Goal: Find specific page/section: Find specific page/section

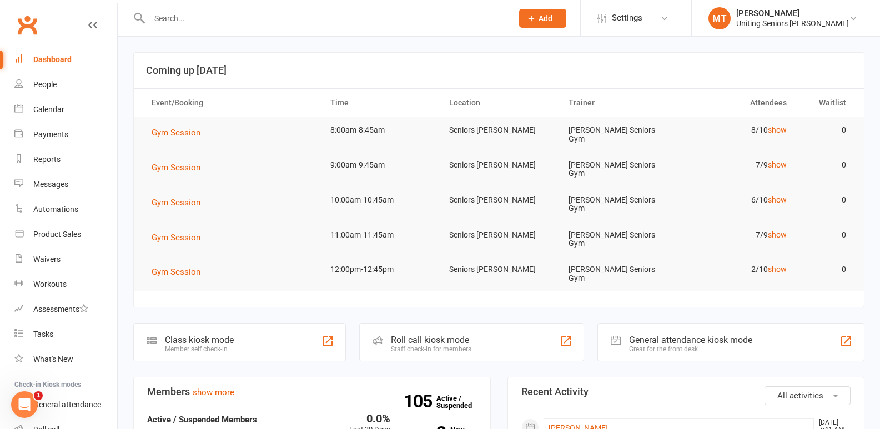
drag, startPoint x: 209, startPoint y: 26, endPoint x: 210, endPoint y: 18, distance: 8.4
click at [210, 24] on div at bounding box center [318, 18] width 371 height 36
click at [210, 19] on input "text" at bounding box center [325, 19] width 359 height 16
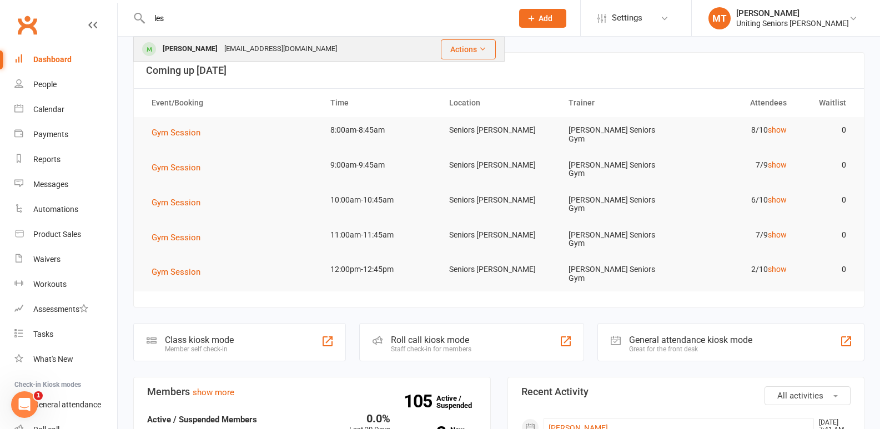
type input "les"
click at [200, 47] on div "[PERSON_NAME]" at bounding box center [190, 49] width 62 height 16
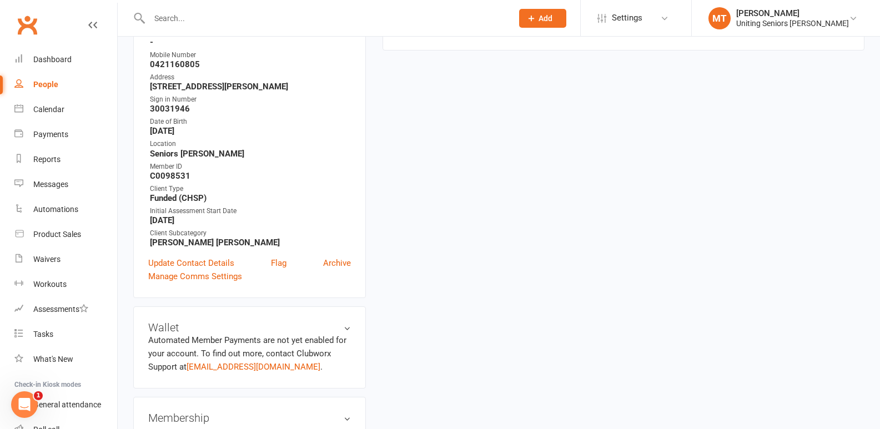
scroll to position [56, 0]
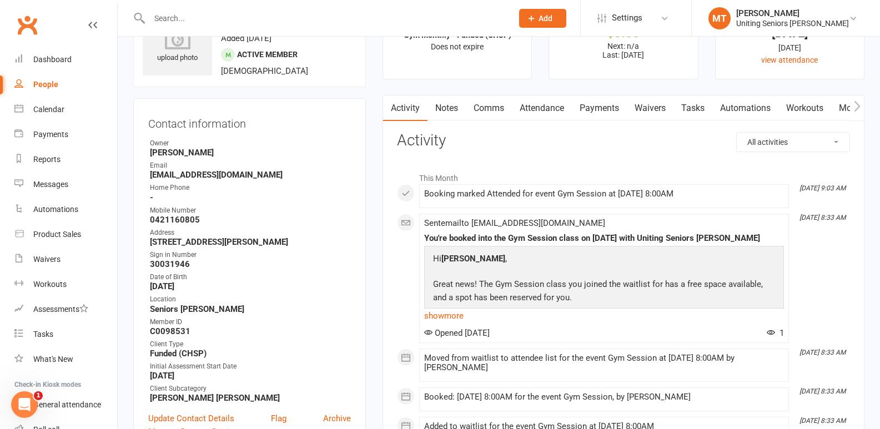
click at [553, 112] on link "Attendance" at bounding box center [542, 108] width 60 height 26
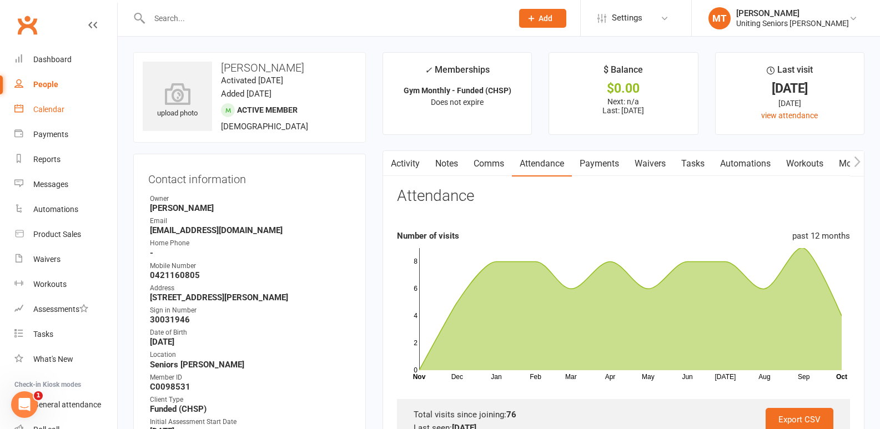
click at [49, 105] on div "Calendar" at bounding box center [48, 109] width 31 height 9
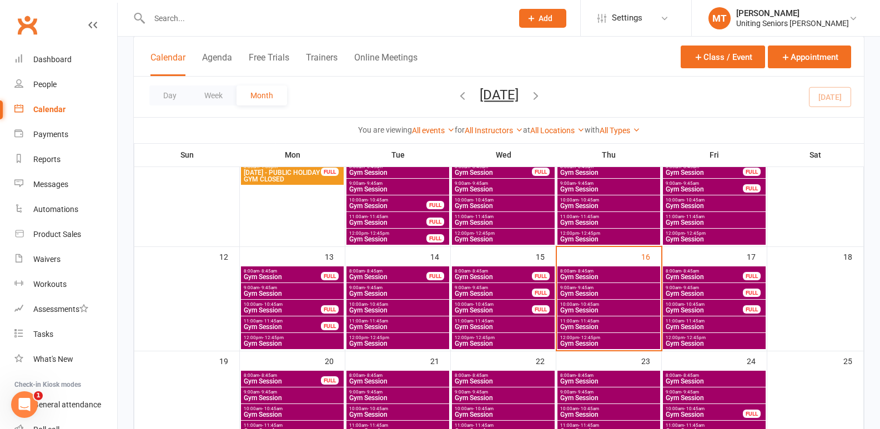
scroll to position [222, 0]
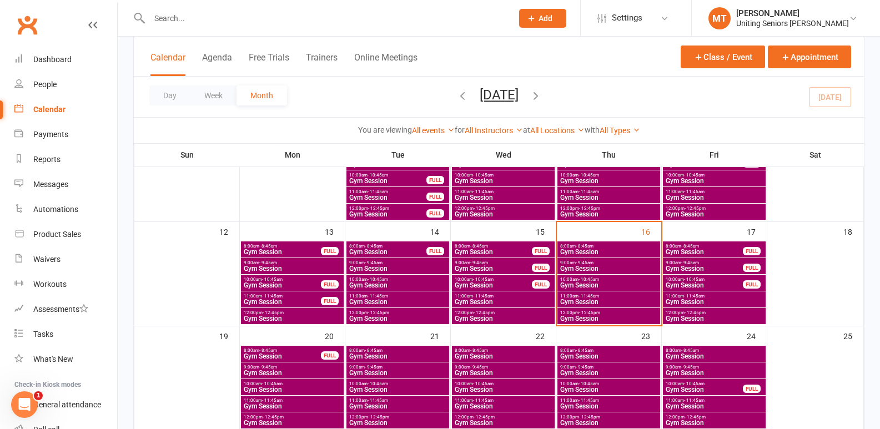
click at [610, 247] on span "8:00am - 8:45am" at bounding box center [609, 246] width 98 height 5
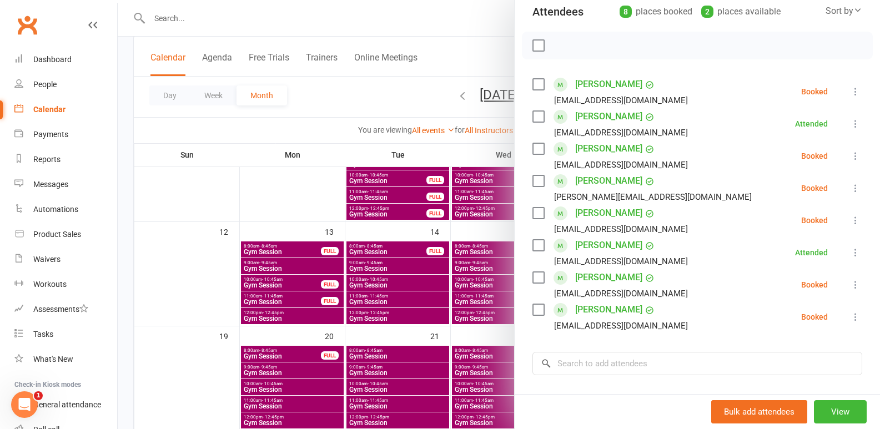
scroll to position [167, 0]
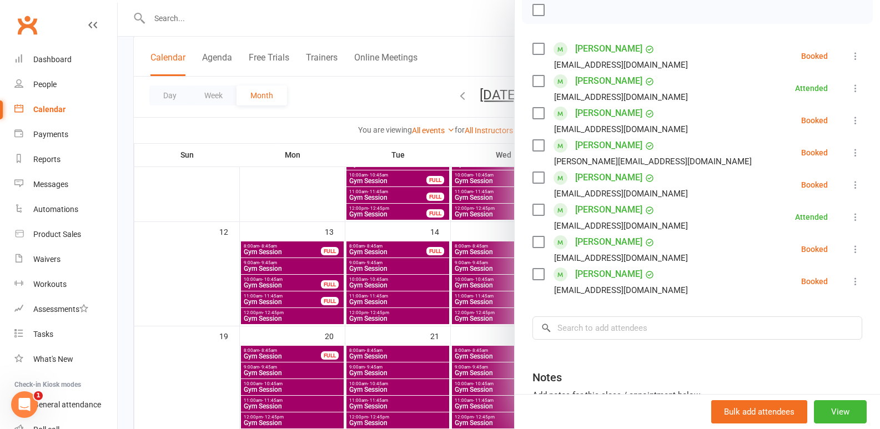
click at [430, 246] on div at bounding box center [499, 214] width 762 height 429
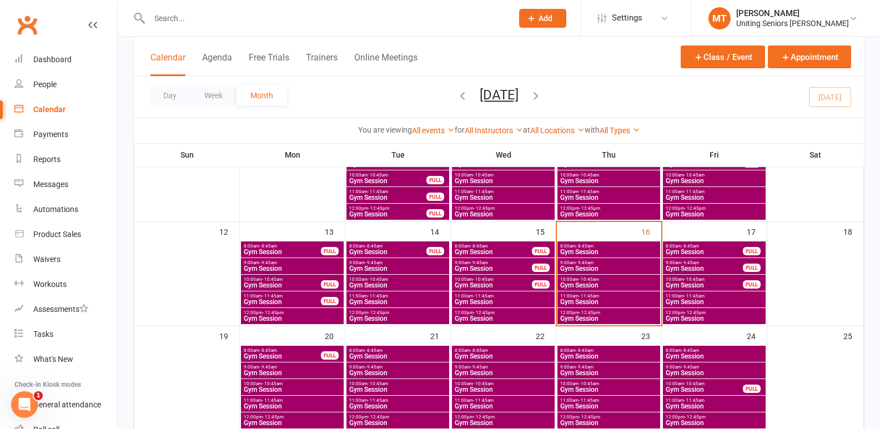
click at [601, 267] on span "Gym Session" at bounding box center [609, 268] width 98 height 7
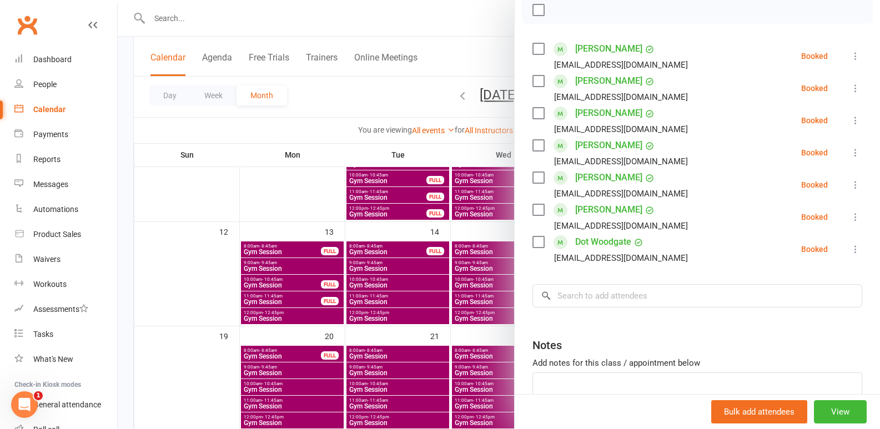
scroll to position [111, 0]
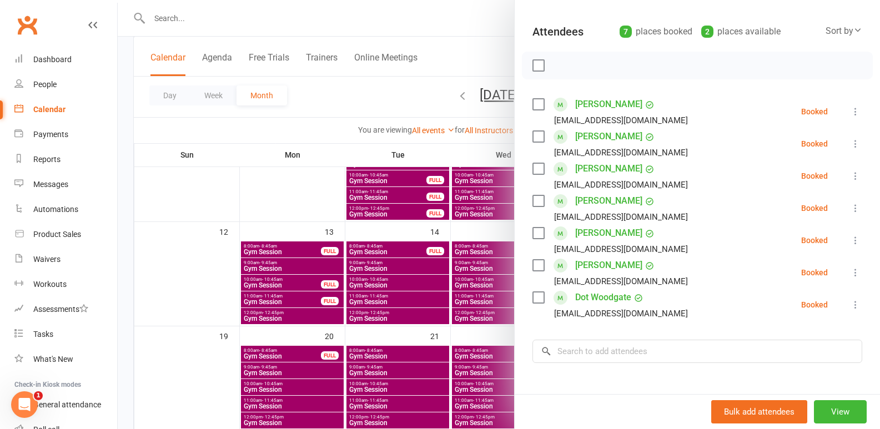
click at [472, 270] on div at bounding box center [499, 214] width 762 height 429
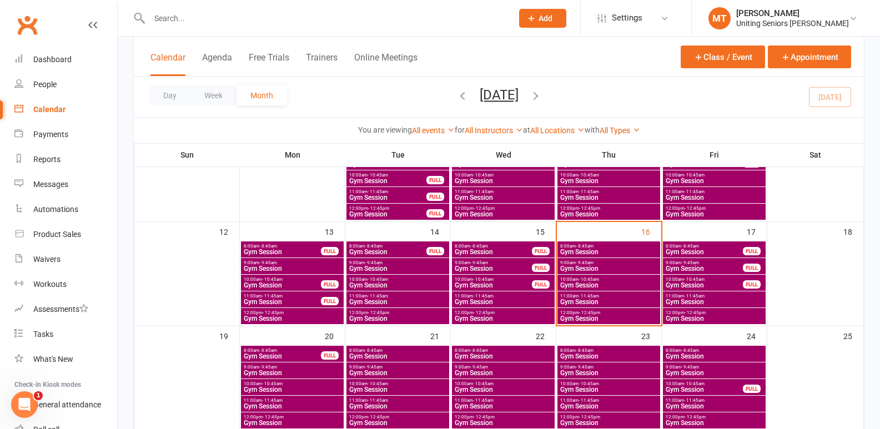
click at [600, 285] on span "Gym Session" at bounding box center [609, 285] width 98 height 7
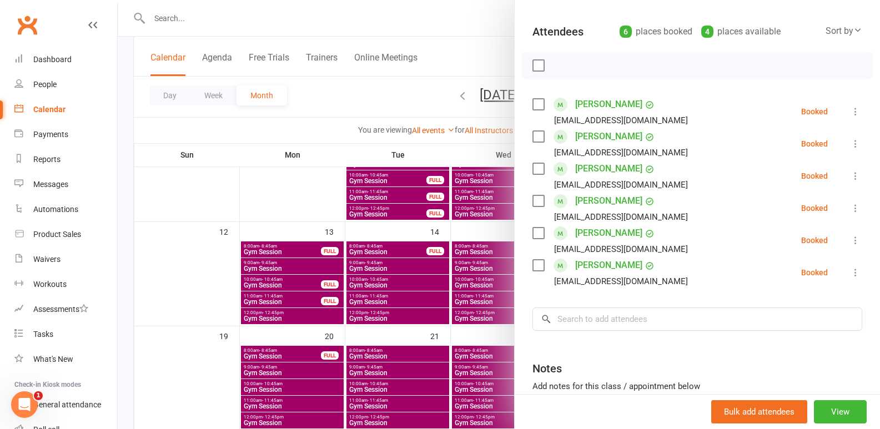
click at [470, 283] on div at bounding box center [499, 214] width 762 height 429
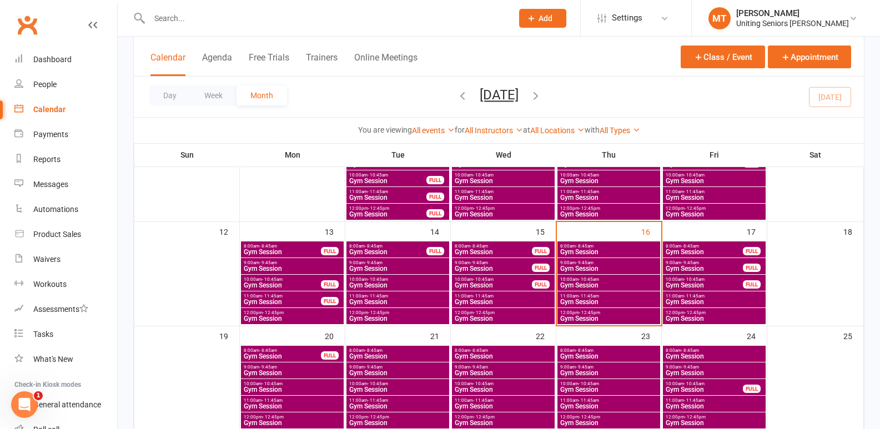
click at [575, 296] on span "11:00am - 11:45am" at bounding box center [609, 296] width 98 height 5
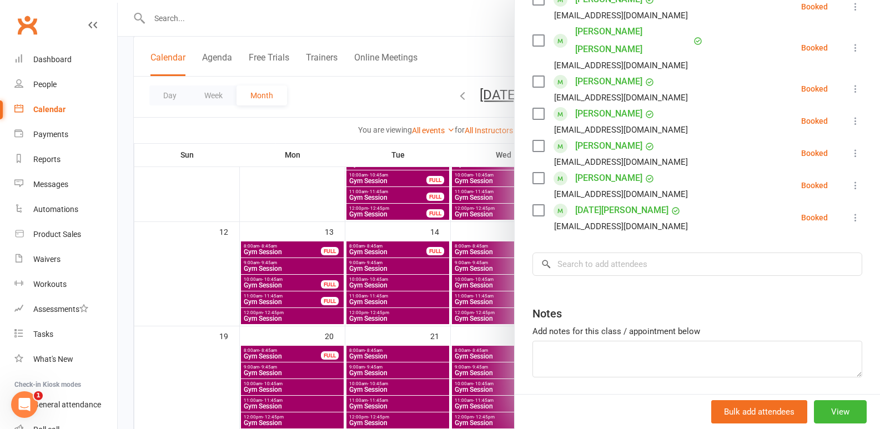
scroll to position [222, 0]
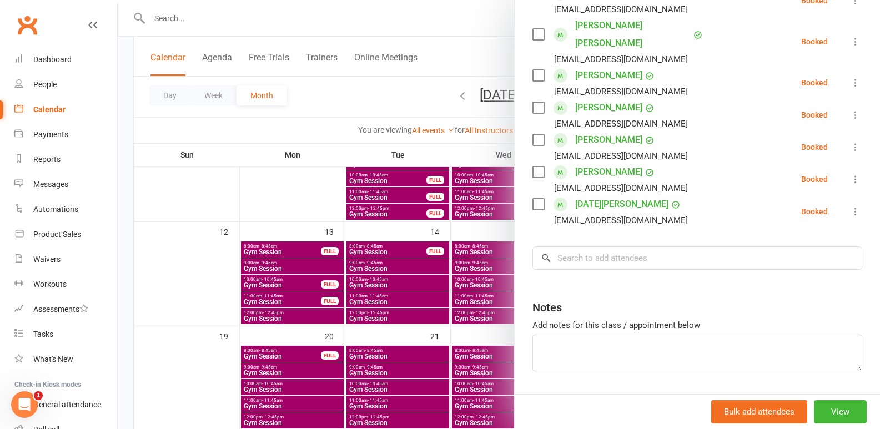
click at [435, 290] on div at bounding box center [499, 214] width 762 height 429
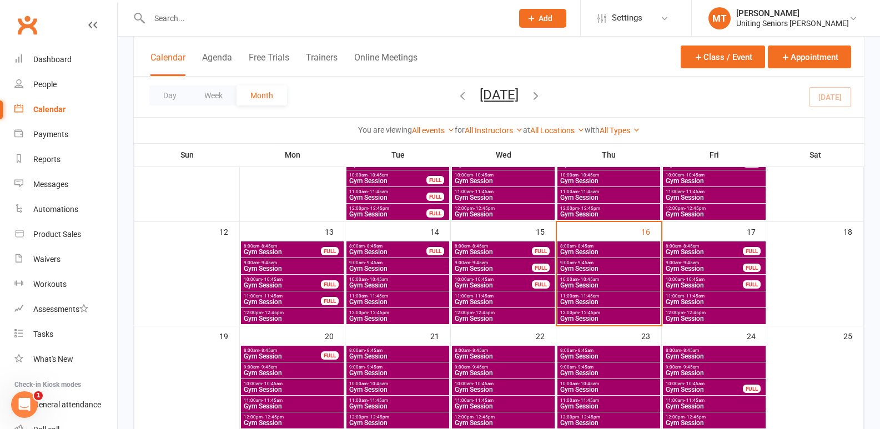
click at [593, 321] on span "Gym Session" at bounding box center [609, 318] width 98 height 7
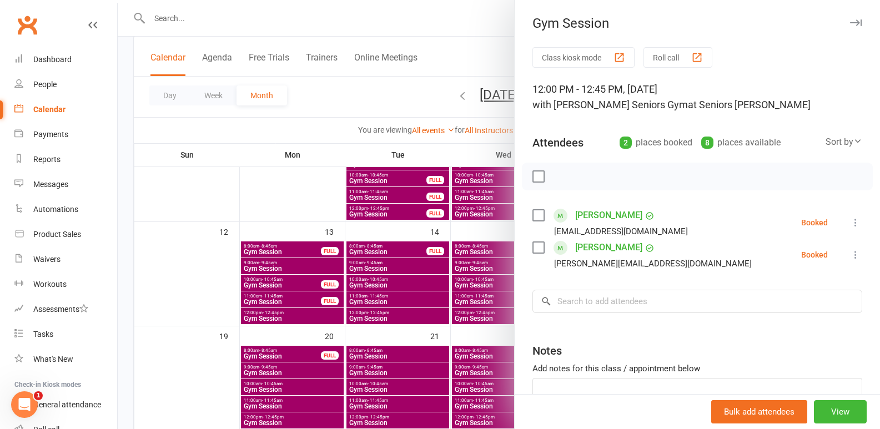
scroll to position [56, 0]
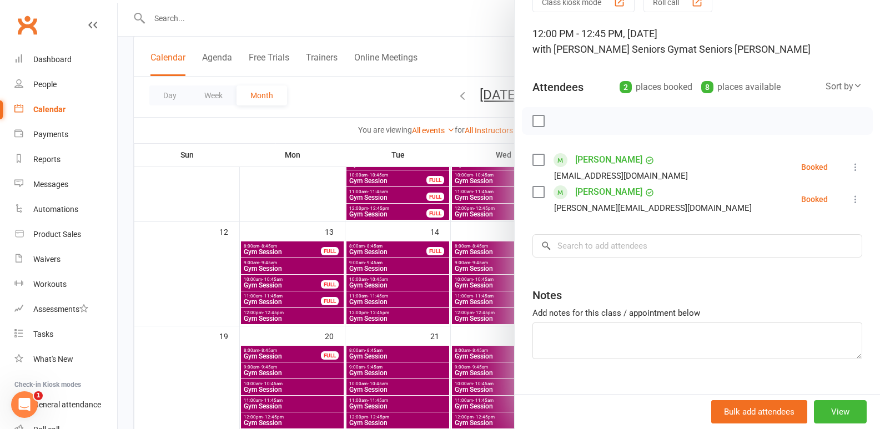
click at [489, 316] on div at bounding box center [499, 214] width 762 height 429
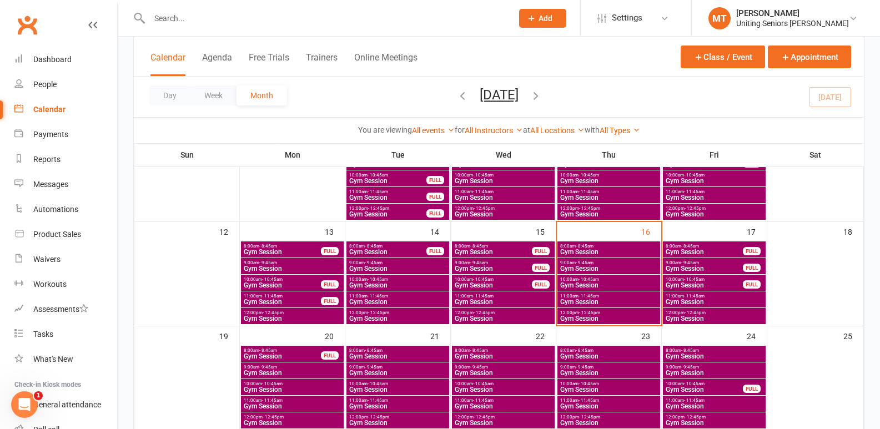
click at [726, 302] on span "Gym Session" at bounding box center [714, 302] width 98 height 7
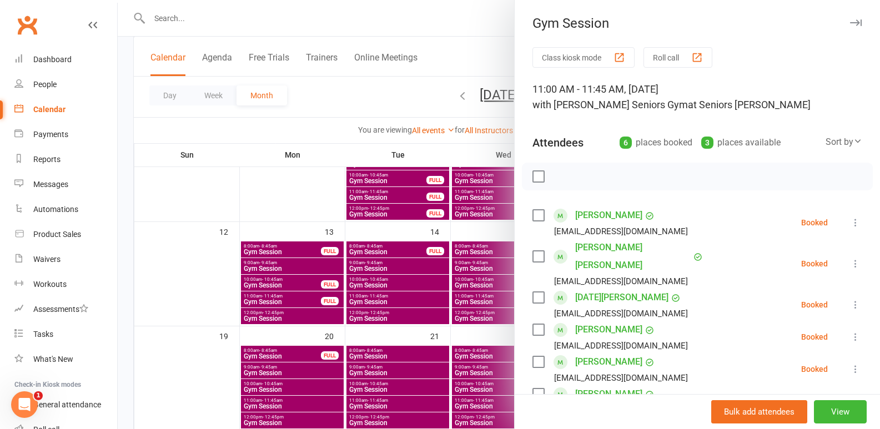
click at [413, 278] on div at bounding box center [499, 214] width 762 height 429
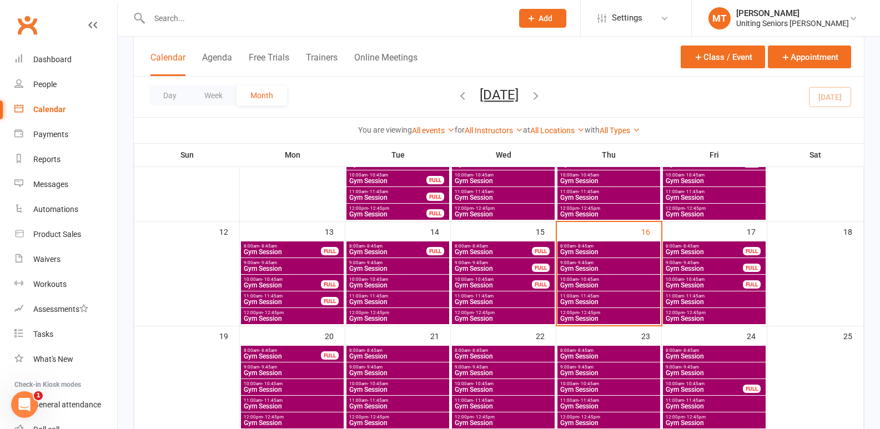
click at [668, 245] on span "8:00am - 8:45am" at bounding box center [704, 246] width 78 height 5
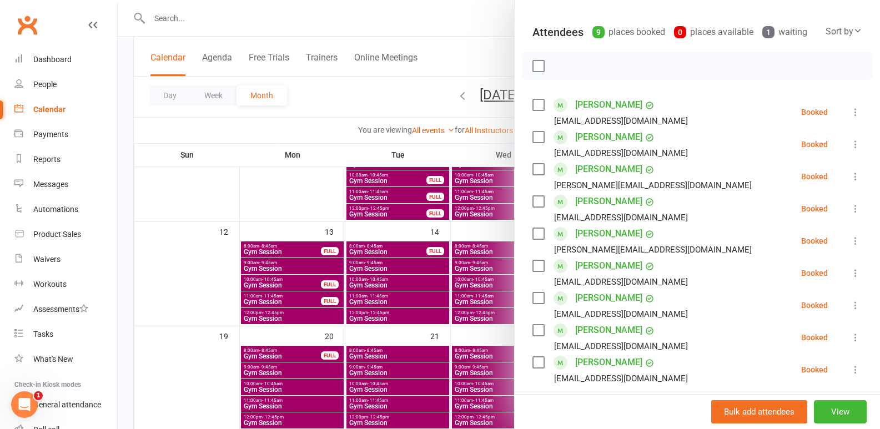
scroll to position [111, 0]
click at [387, 248] on div at bounding box center [499, 214] width 762 height 429
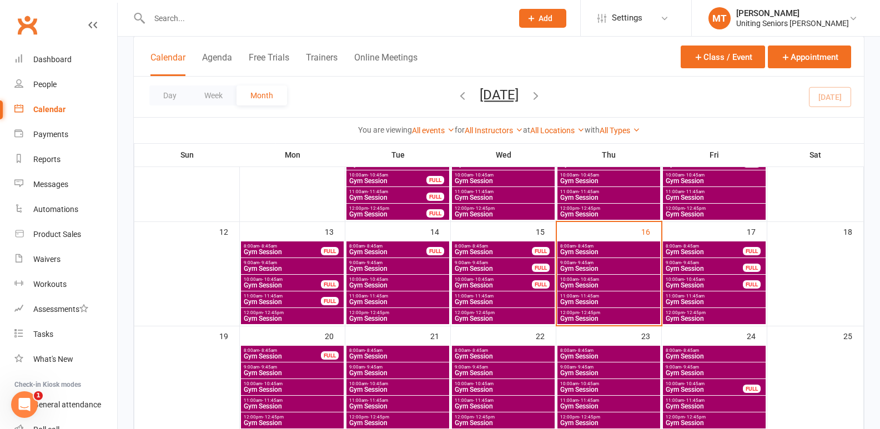
click at [755, 268] on div "FULL" at bounding box center [752, 268] width 18 height 8
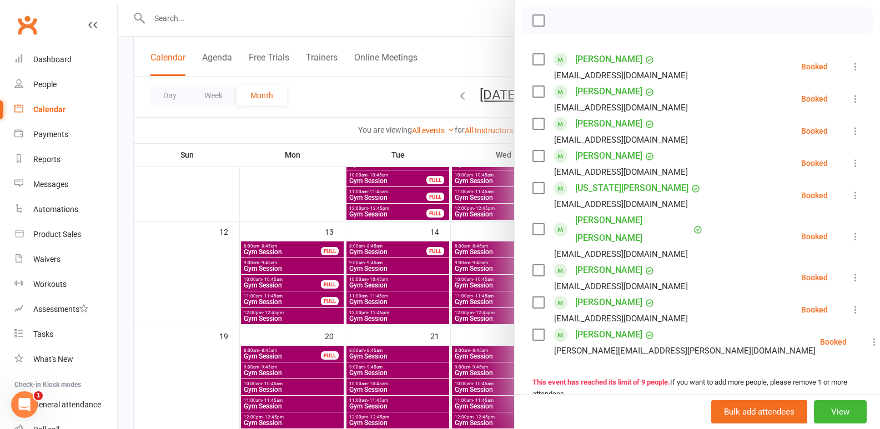
scroll to position [167, 0]
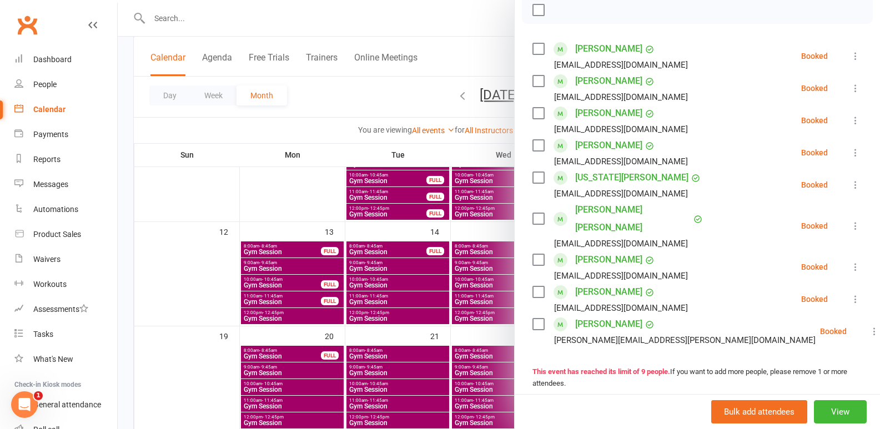
drag, startPoint x: 457, startPoint y: 265, endPoint x: 566, endPoint y: 267, distance: 108.8
click at [460, 266] on div at bounding box center [499, 214] width 762 height 429
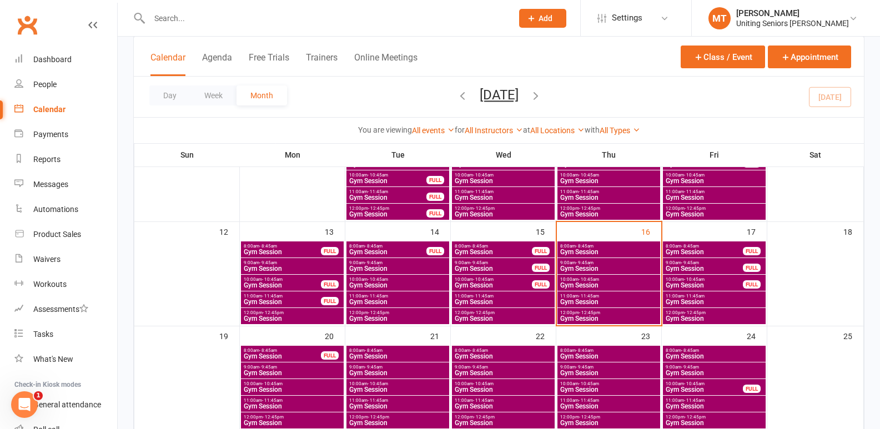
click at [703, 281] on span "- 10:45am" at bounding box center [694, 279] width 21 height 5
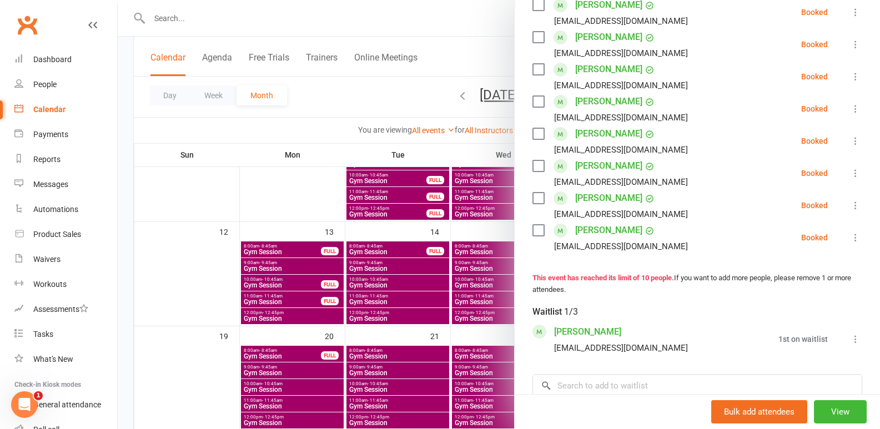
scroll to position [333, 0]
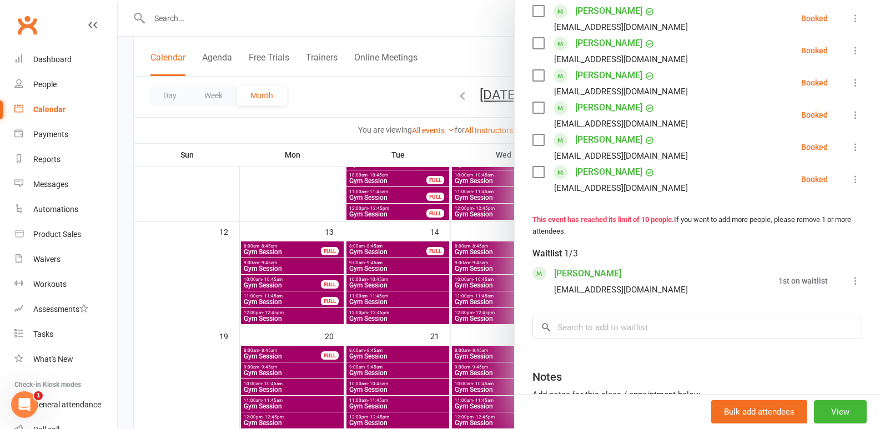
click at [417, 259] on div at bounding box center [499, 214] width 762 height 429
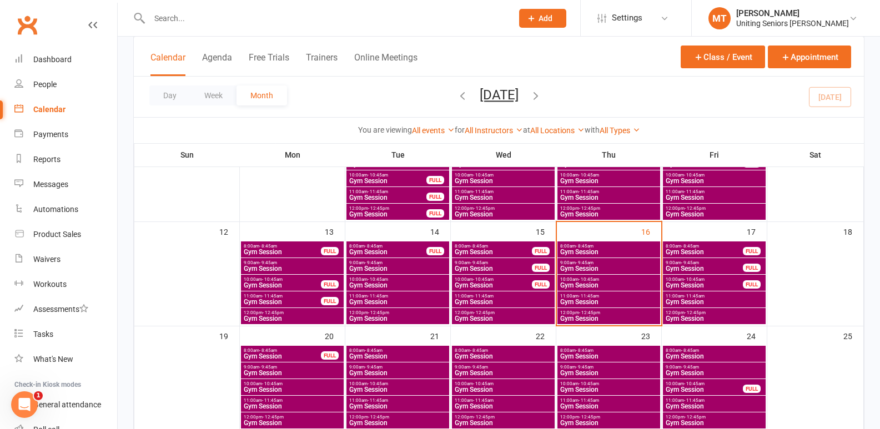
click at [704, 321] on span "Gym Session" at bounding box center [714, 318] width 98 height 7
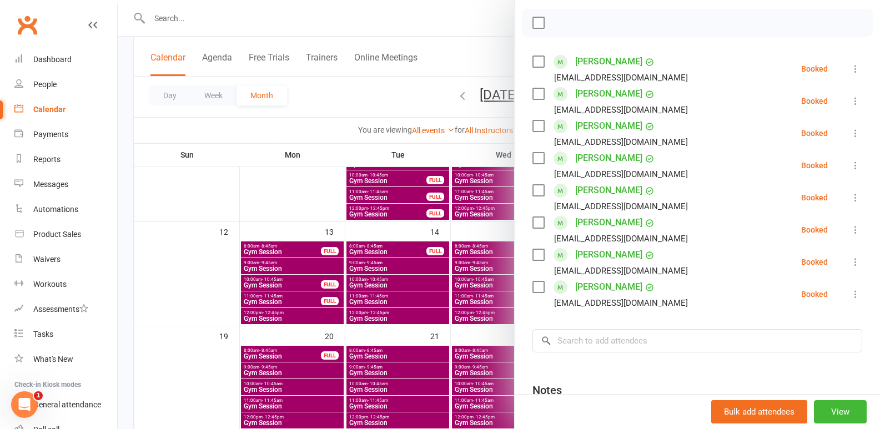
scroll to position [167, 0]
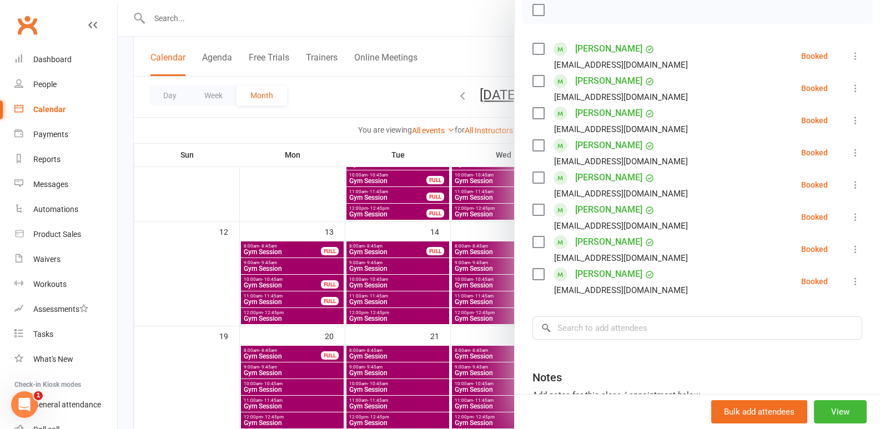
click at [311, 189] on div at bounding box center [499, 214] width 762 height 429
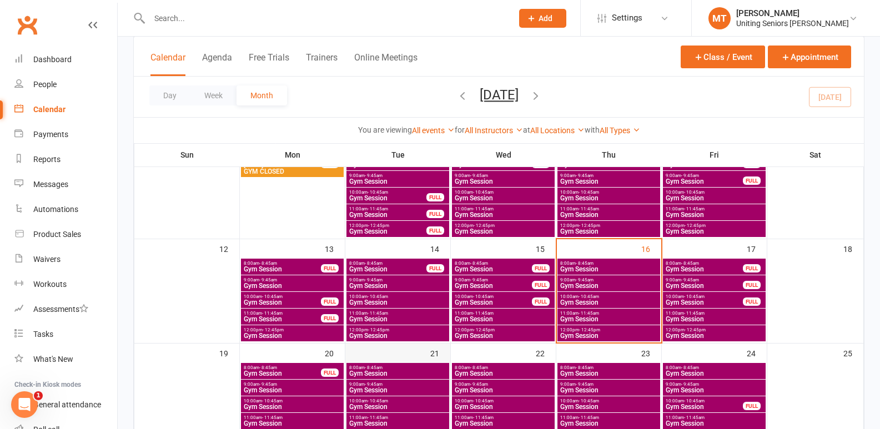
scroll to position [185, 0]
